Goal: Task Accomplishment & Management: Manage account settings

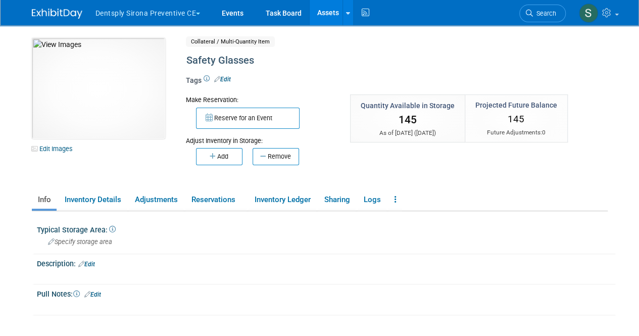
click at [326, 13] on link "Assets" at bounding box center [328, 12] width 37 height 25
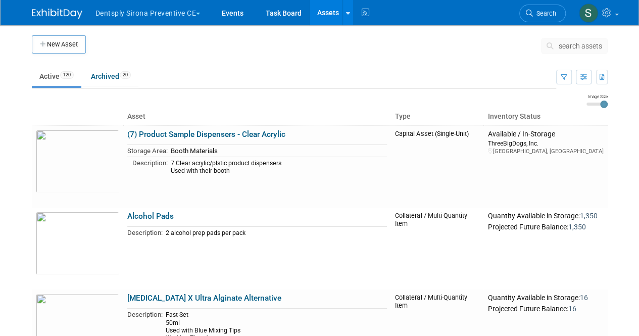
click at [580, 48] on span "search assets" at bounding box center [579, 46] width 43 height 8
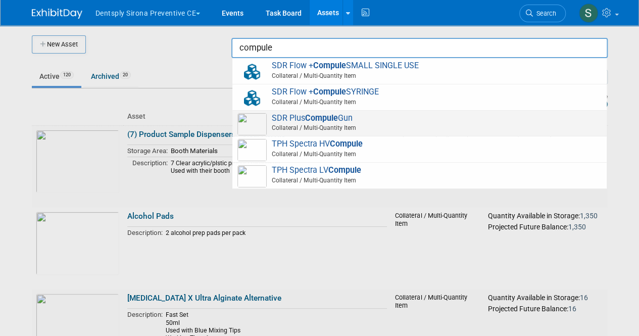
click at [390, 125] on span "Collateral / Multi-Quantity Item" at bounding box center [420, 127] width 361 height 9
type input "SDR Plus Compule Gun"
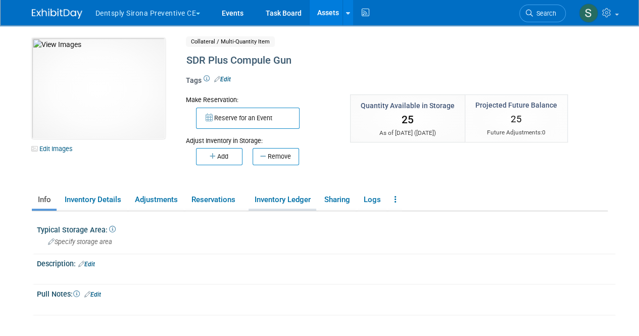
click at [290, 205] on link "Inventory Ledger" at bounding box center [282, 200] width 68 height 18
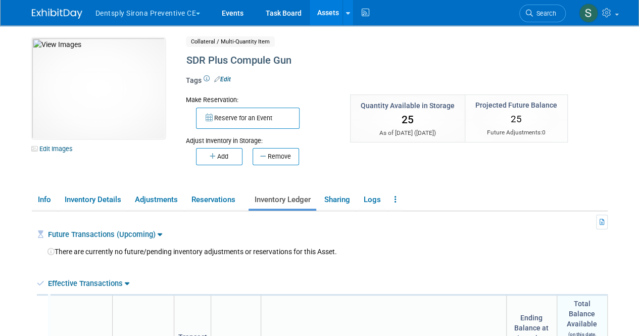
click at [327, 15] on link "Assets" at bounding box center [328, 12] width 37 height 25
